Goal: Information Seeking & Learning: Learn about a topic

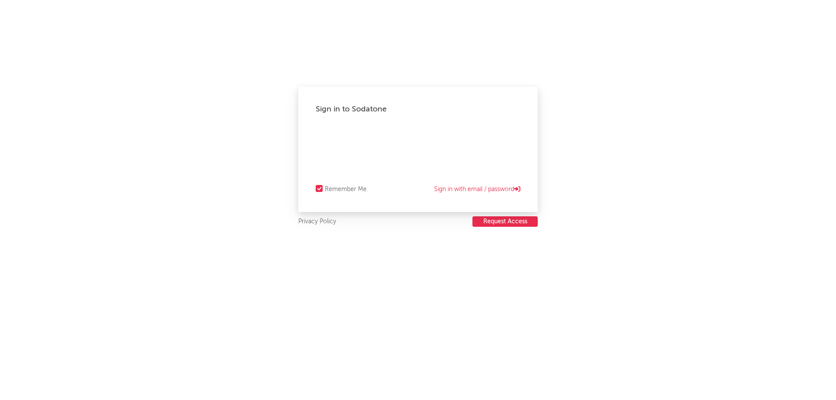
select select "recorded_music"
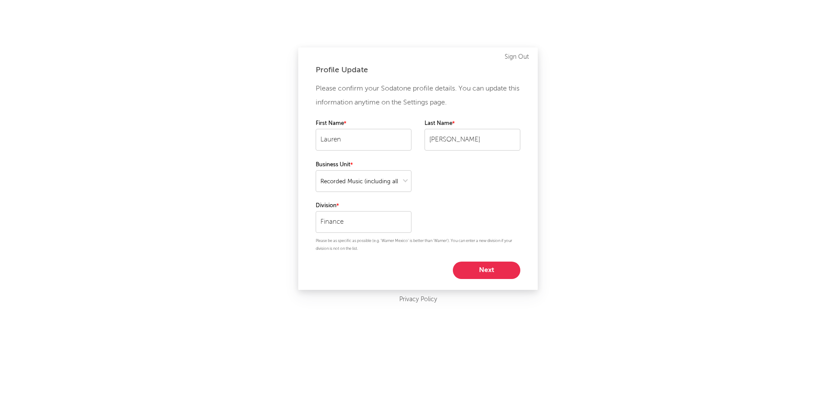
click at [490, 271] on button "Next" at bounding box center [486, 270] width 67 height 17
select select "other"
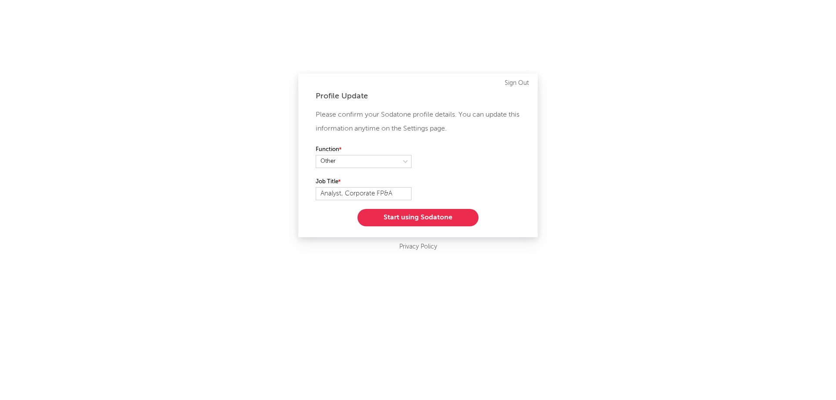
click at [437, 208] on div "Please confirm your Sodatone profile details. You can update this information a…" at bounding box center [418, 167] width 205 height 118
click at [442, 216] on button "Start using Sodatone" at bounding box center [417, 217] width 121 height 17
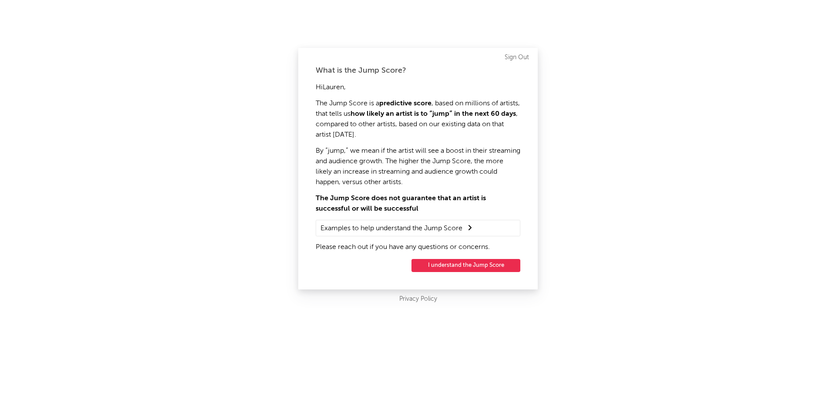
click at [495, 263] on button "I understand the Jump Score" at bounding box center [465, 265] width 109 height 13
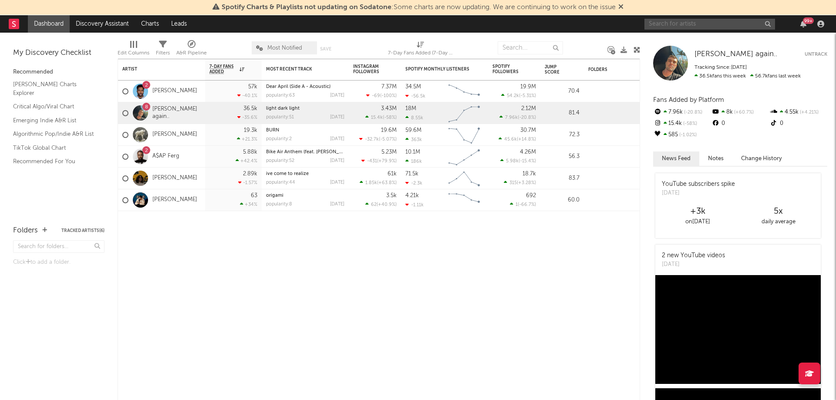
click at [700, 25] on input "text" at bounding box center [709, 24] width 131 height 11
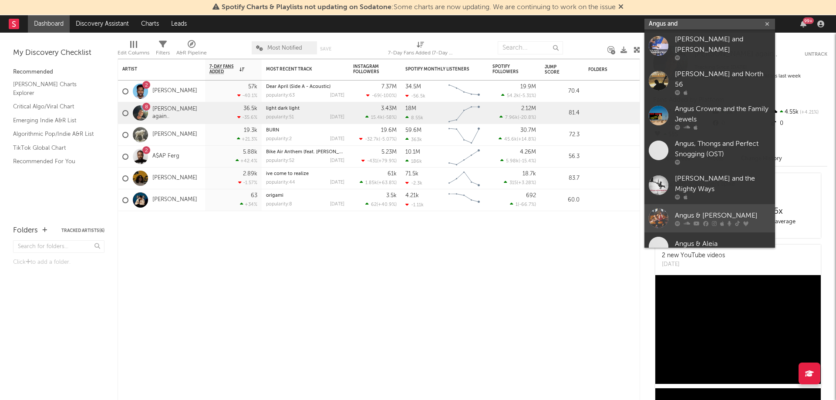
type input "Angus and"
click at [663, 211] on div at bounding box center [659, 219] width 20 height 20
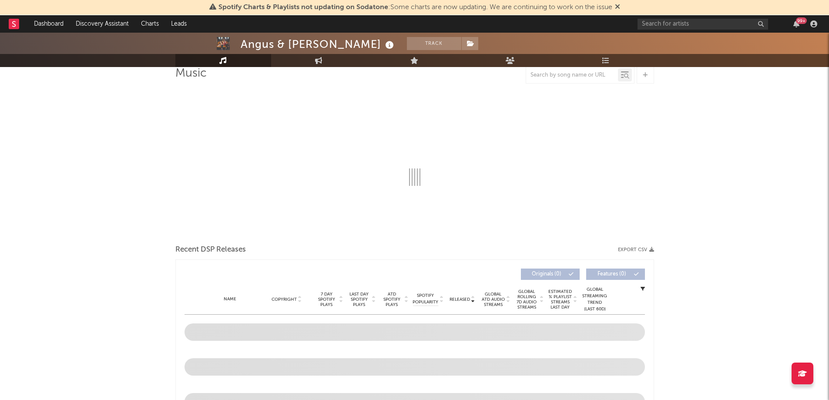
scroll to position [87, 0]
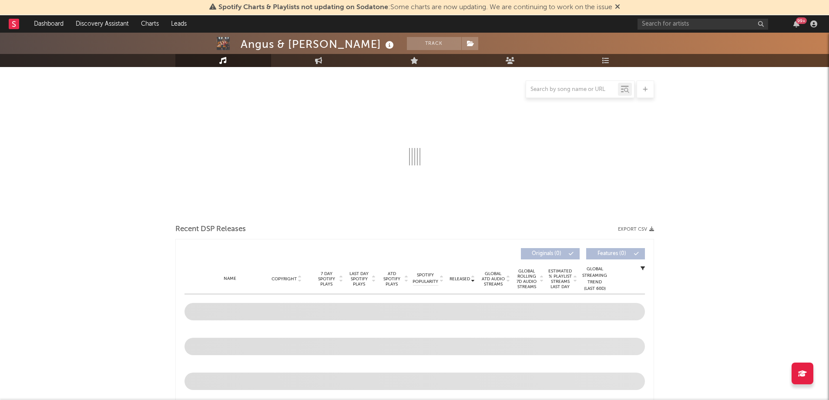
select select "6m"
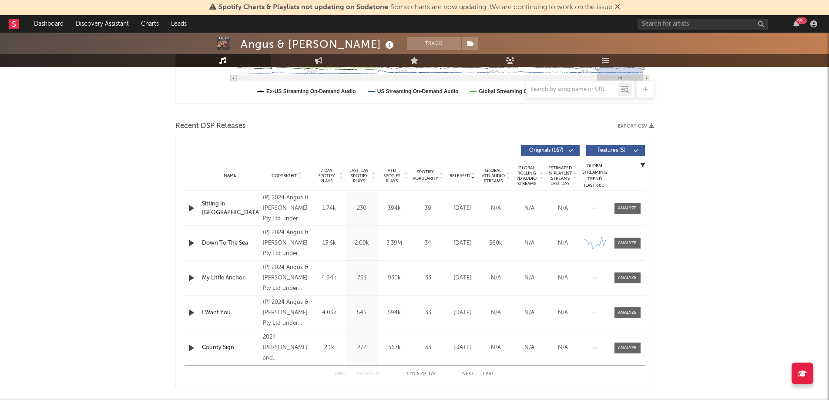
scroll to position [338, 0]
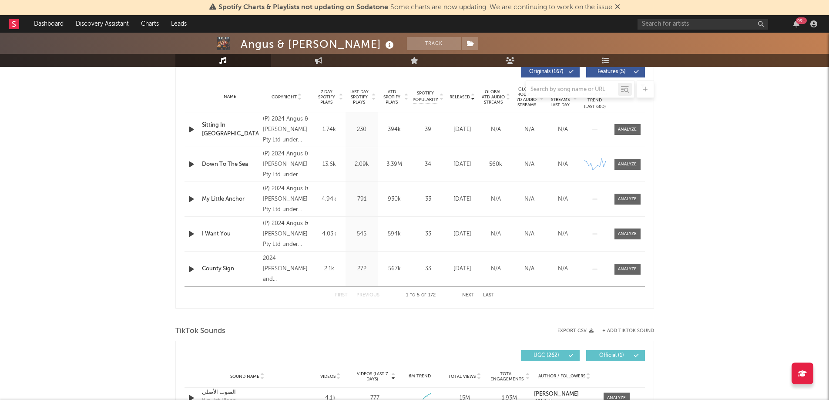
click at [469, 297] on button "Next" at bounding box center [468, 295] width 12 height 5
click at [371, 295] on button "Previous" at bounding box center [368, 295] width 23 height 5
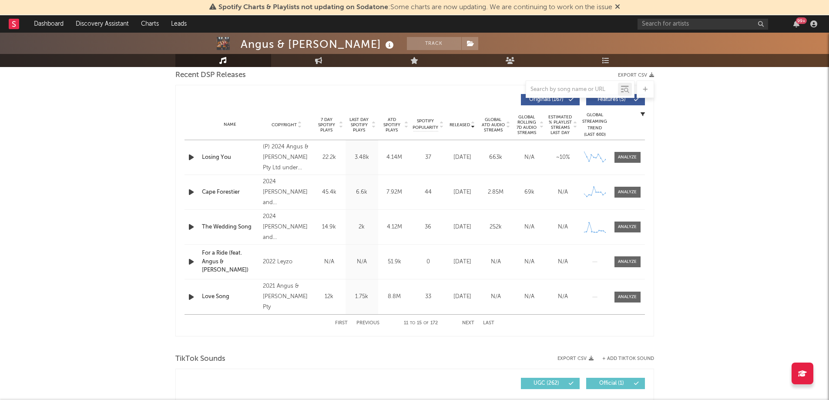
scroll to position [294, 0]
